Goal: Task Accomplishment & Management: Manage account settings

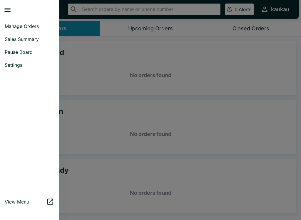
click at [31, 22] on link "Manage Orders" at bounding box center [29, 26] width 59 height 13
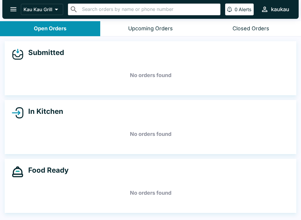
click at [14, 15] on button "open drawer" at bounding box center [13, 9] width 15 height 15
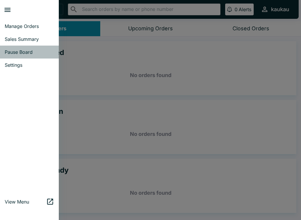
click at [29, 57] on link "Pause Board" at bounding box center [29, 52] width 59 height 13
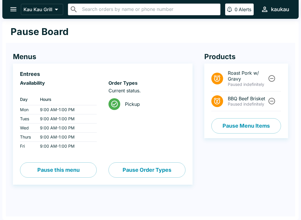
click at [260, 132] on button "Pause Menu Items" at bounding box center [247, 125] width 70 height 15
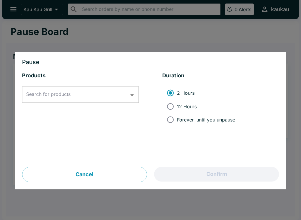
click at [137, 94] on button "Open" at bounding box center [132, 95] width 9 height 9
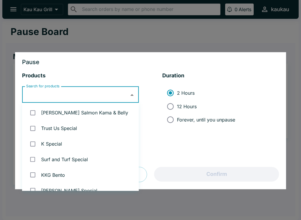
scroll to position [200, 0]
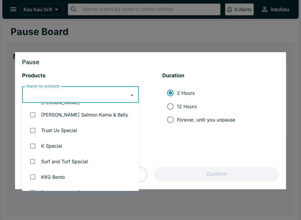
click at [200, 35] on div at bounding box center [150, 110] width 301 height 220
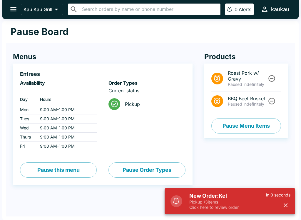
click at [220, 209] on p "Click here to review order" at bounding box center [228, 207] width 77 height 5
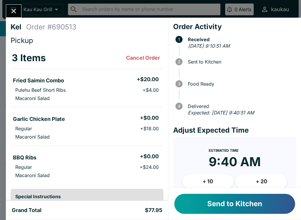
click at [270, 205] on button "Send to Kitchen" at bounding box center [235, 204] width 121 height 20
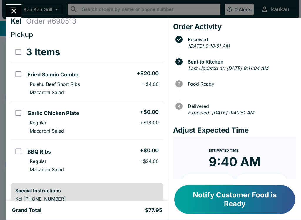
scroll to position [6, 0]
click at [218, 200] on button "Notify Customer Food is Ready" at bounding box center [235, 199] width 121 height 29
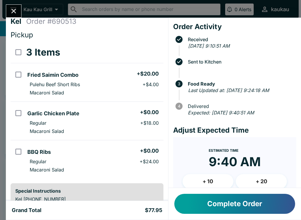
click at [232, 212] on button "Complete Order" at bounding box center [235, 204] width 121 height 20
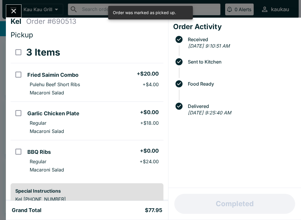
click at [11, 16] on button "Close" at bounding box center [13, 11] width 15 height 13
